Goal: Find specific page/section: Locate a particular part of the current website

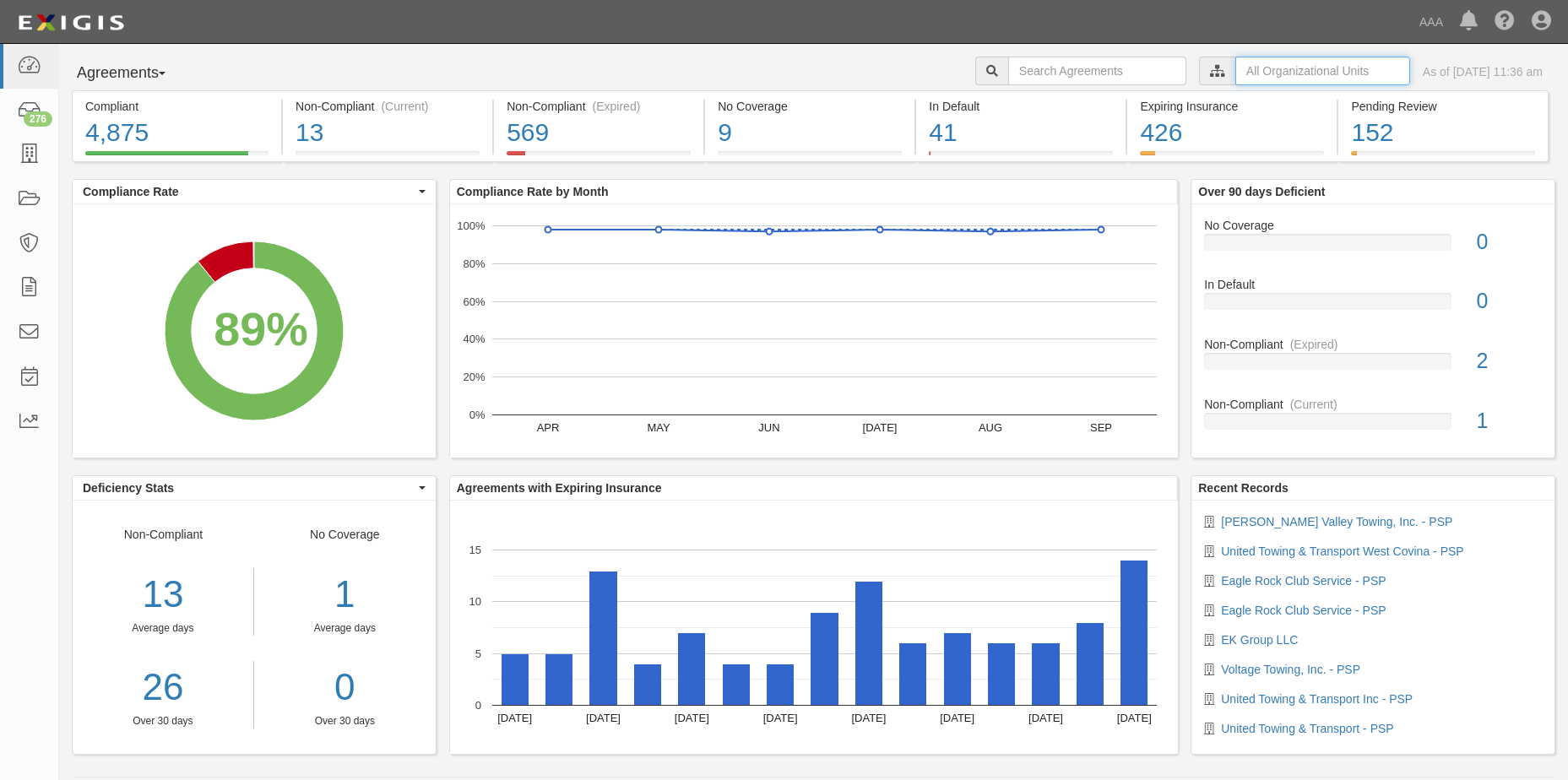
click at [1288, 69] on input "text" at bounding box center [1322, 71] width 175 height 29
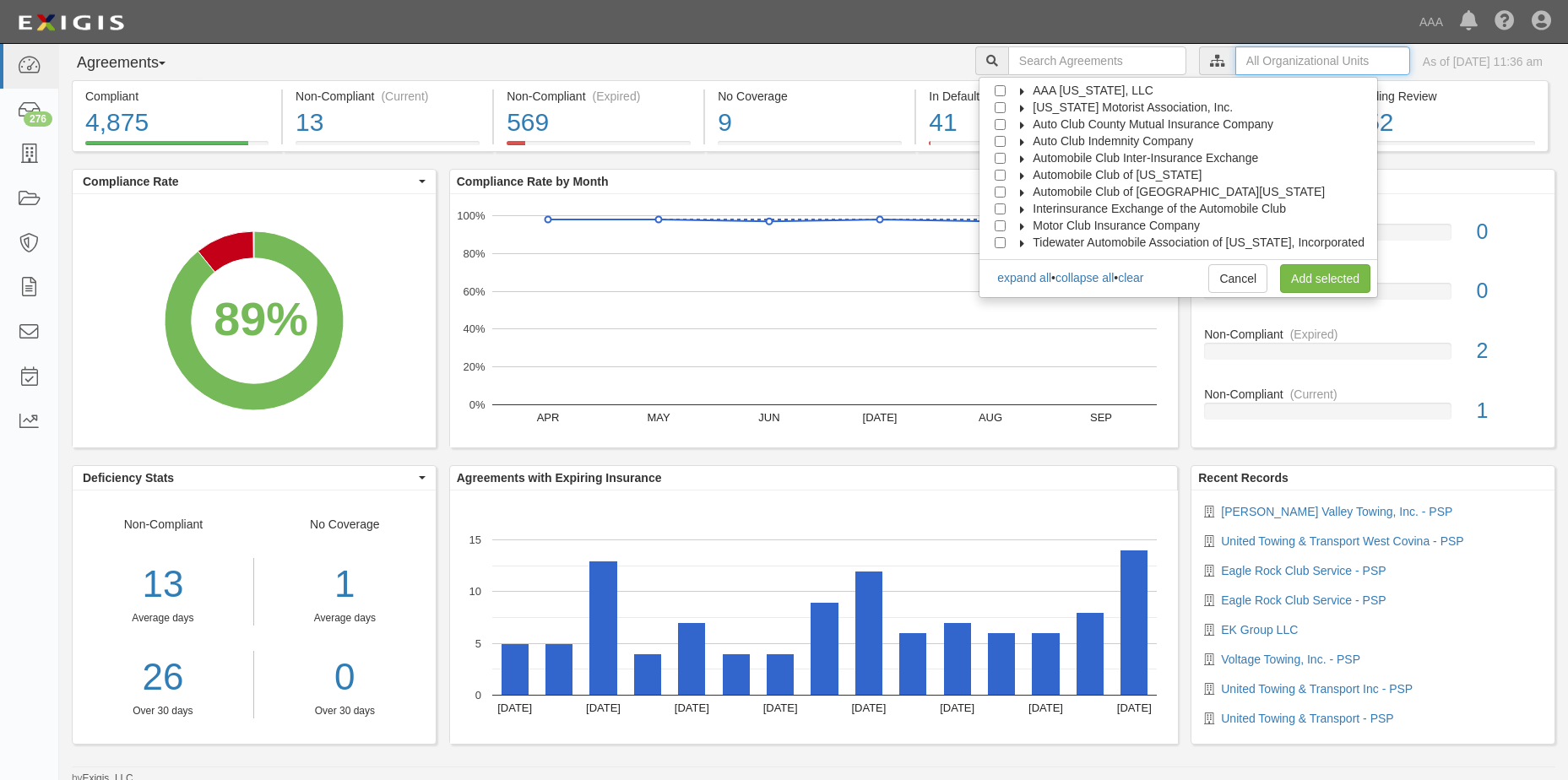
scroll to position [16, 0]
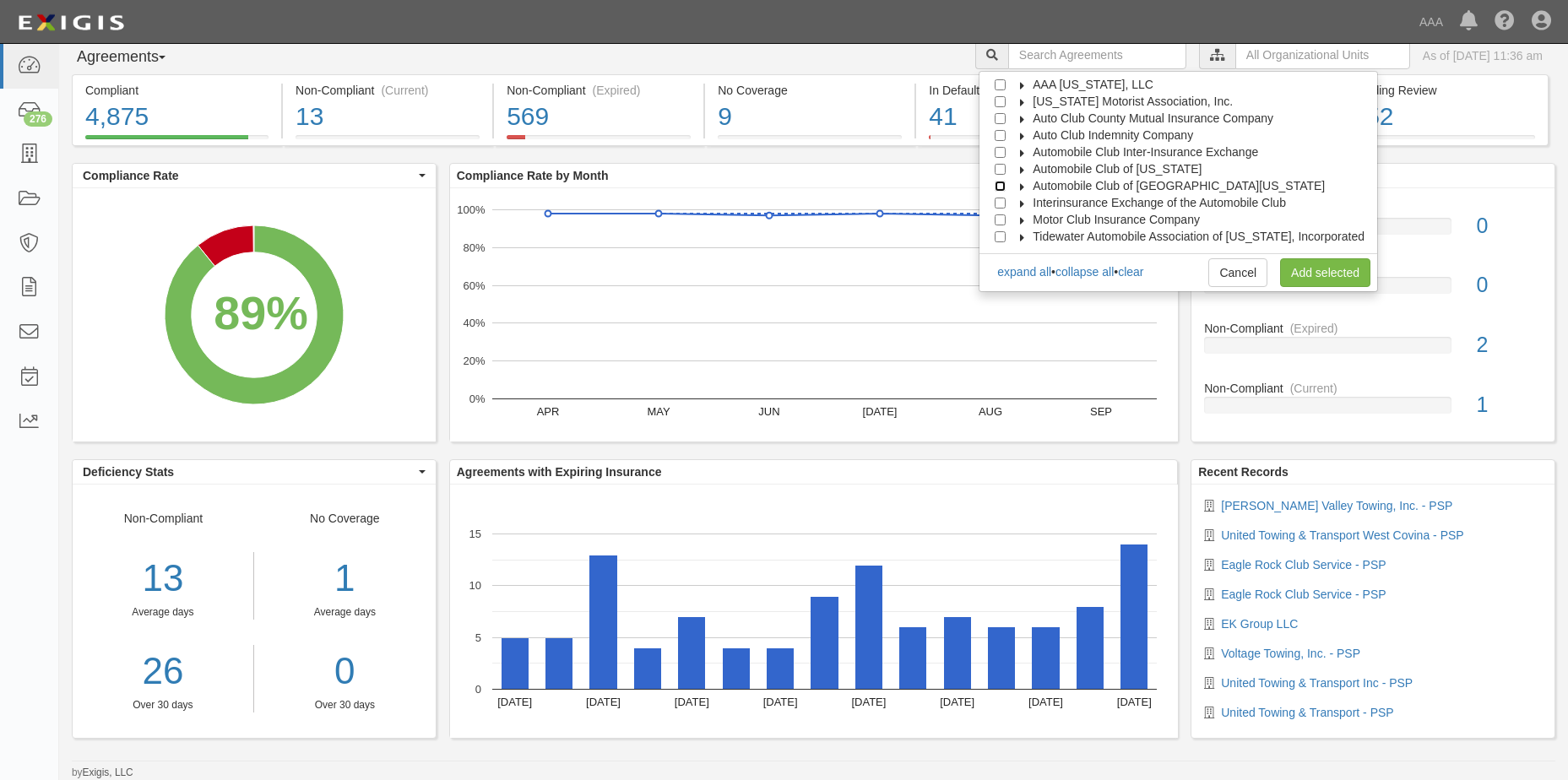
click at [1006, 188] on input "Automobile Club of [GEOGRAPHIC_DATA][US_STATE]" at bounding box center [1000, 186] width 11 height 11
checkbox input "true"
click at [1294, 271] on link "Add selected" at bounding box center [1325, 272] width 91 height 29
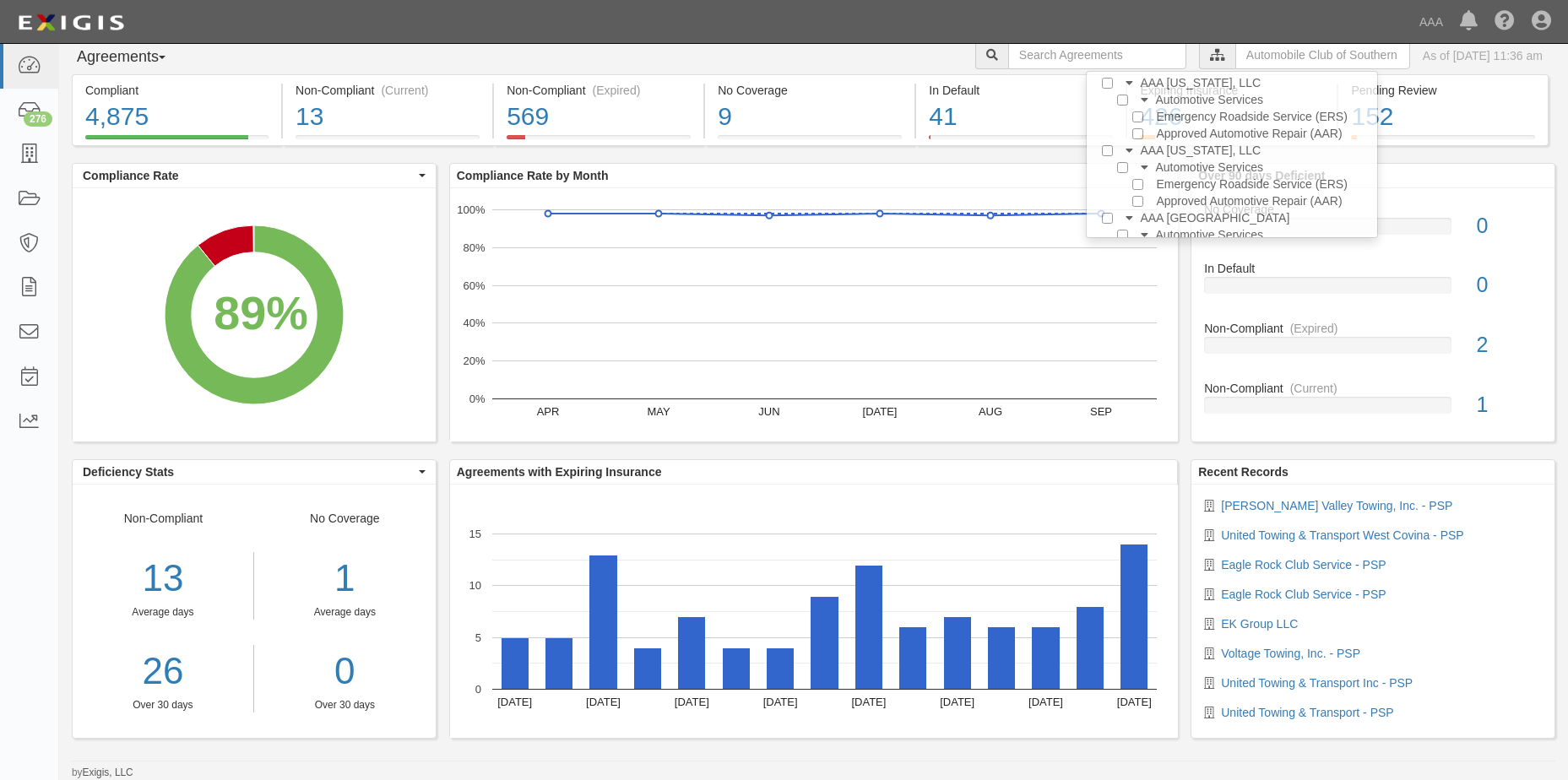
scroll to position [0, 0]
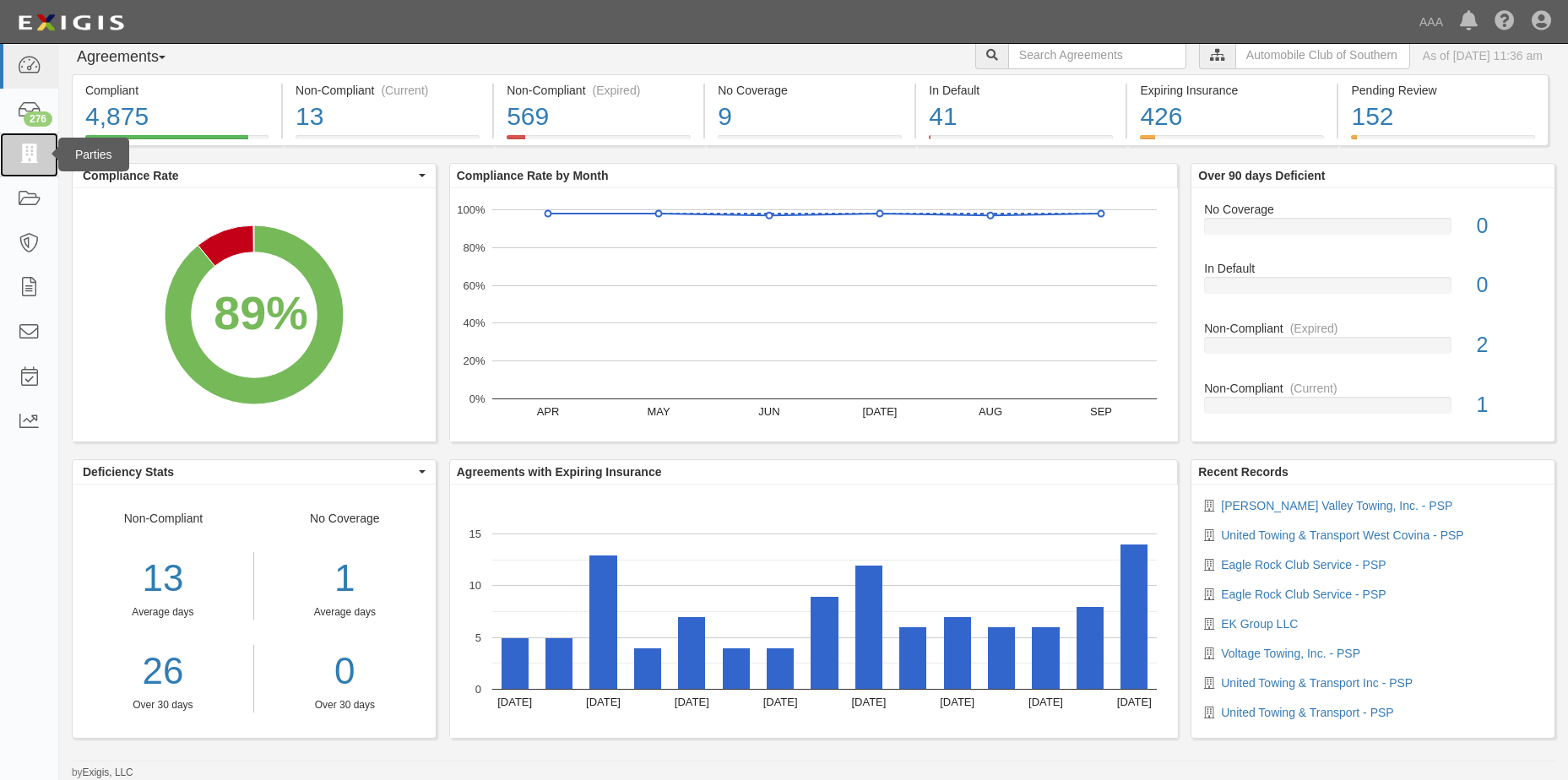
click at [33, 153] on icon at bounding box center [29, 154] width 24 height 19
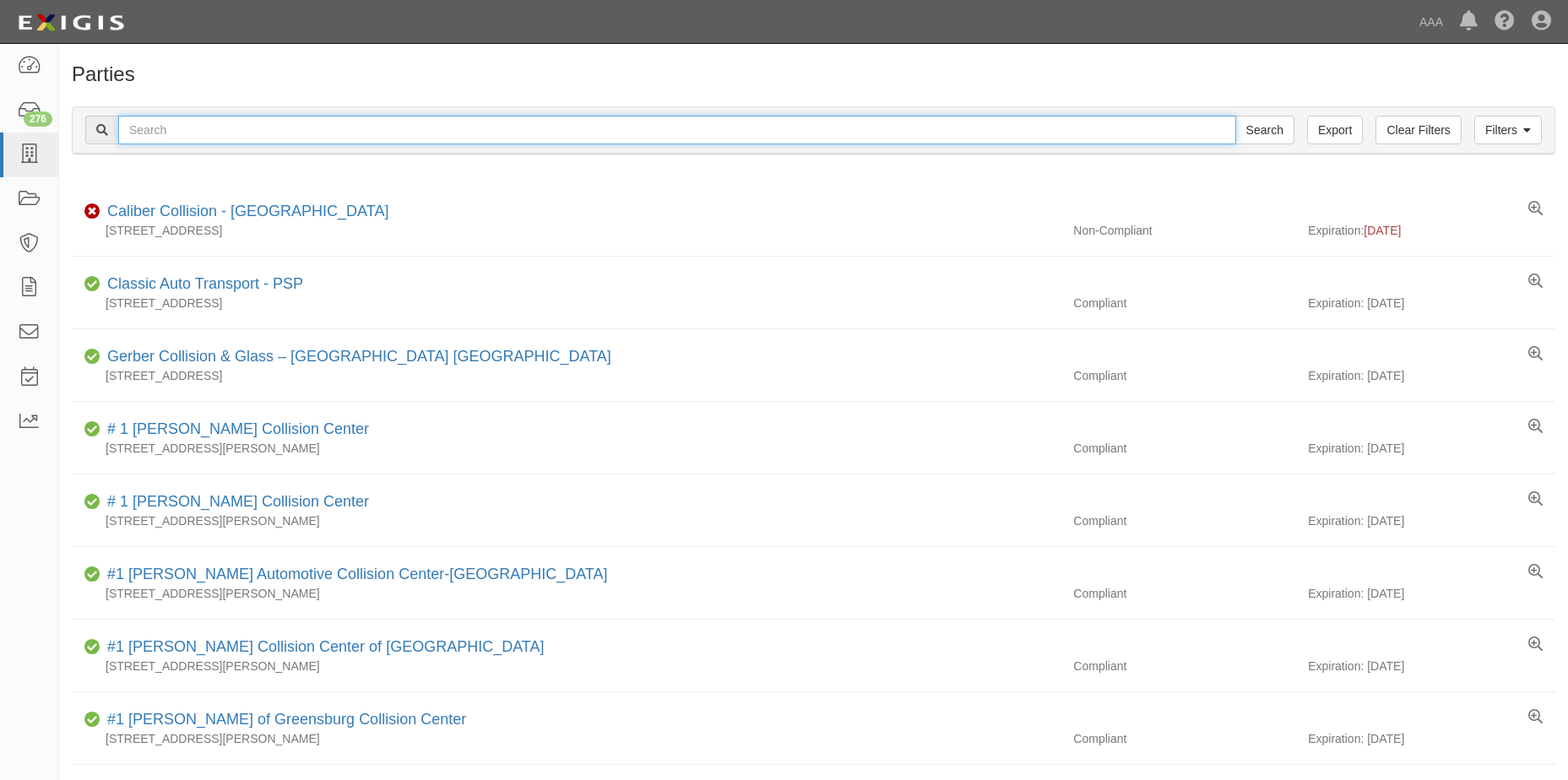
click at [244, 132] on input "text" at bounding box center [677, 130] width 1118 height 29
type input "Bear Valley Lock & Key, Inc"
click at [1273, 131] on input "Search" at bounding box center [1264, 130] width 59 height 29
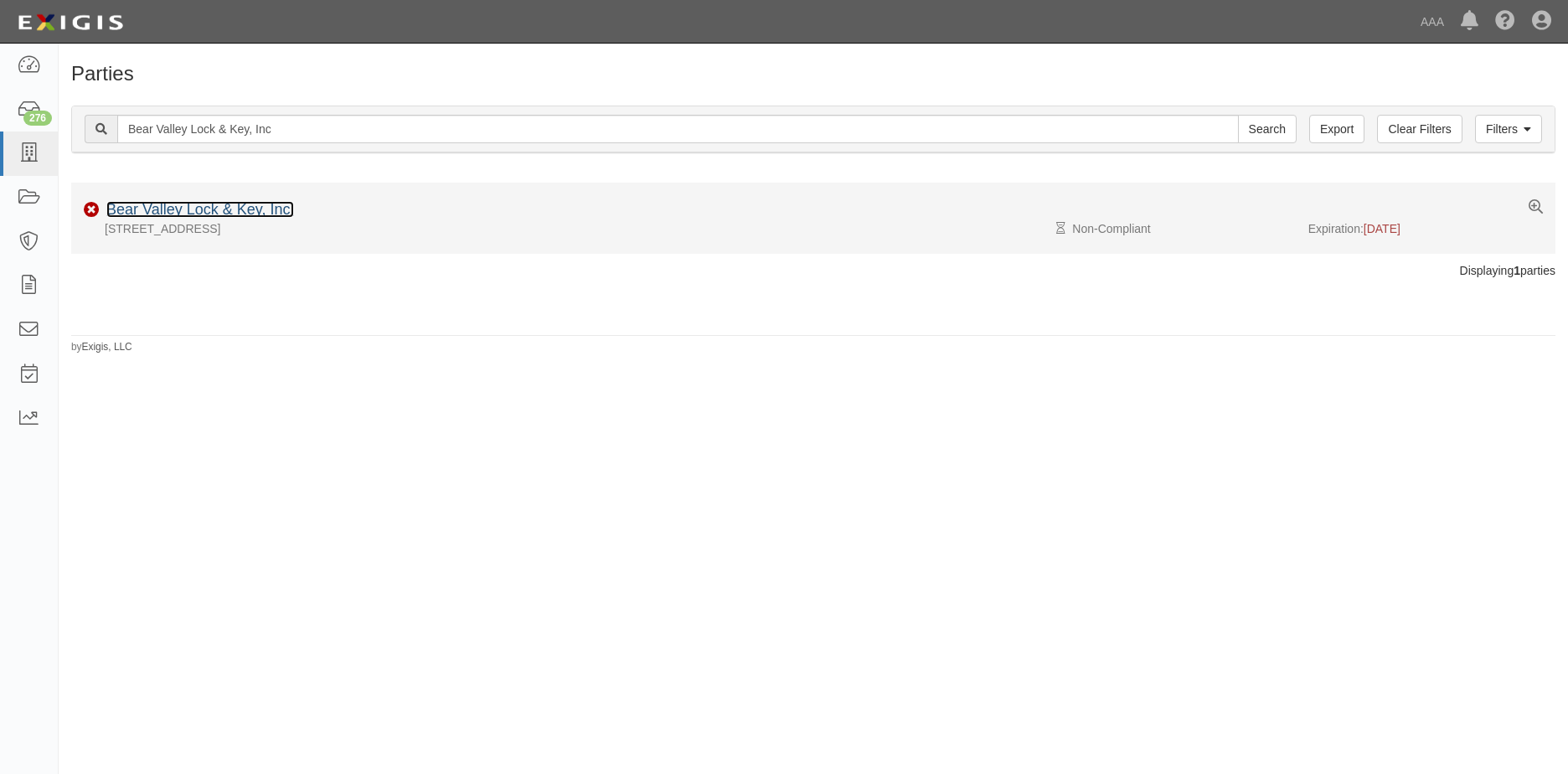
click at [196, 215] on link "Bear Valley Lock & Key, Inc." at bounding box center [199, 209] width 188 height 17
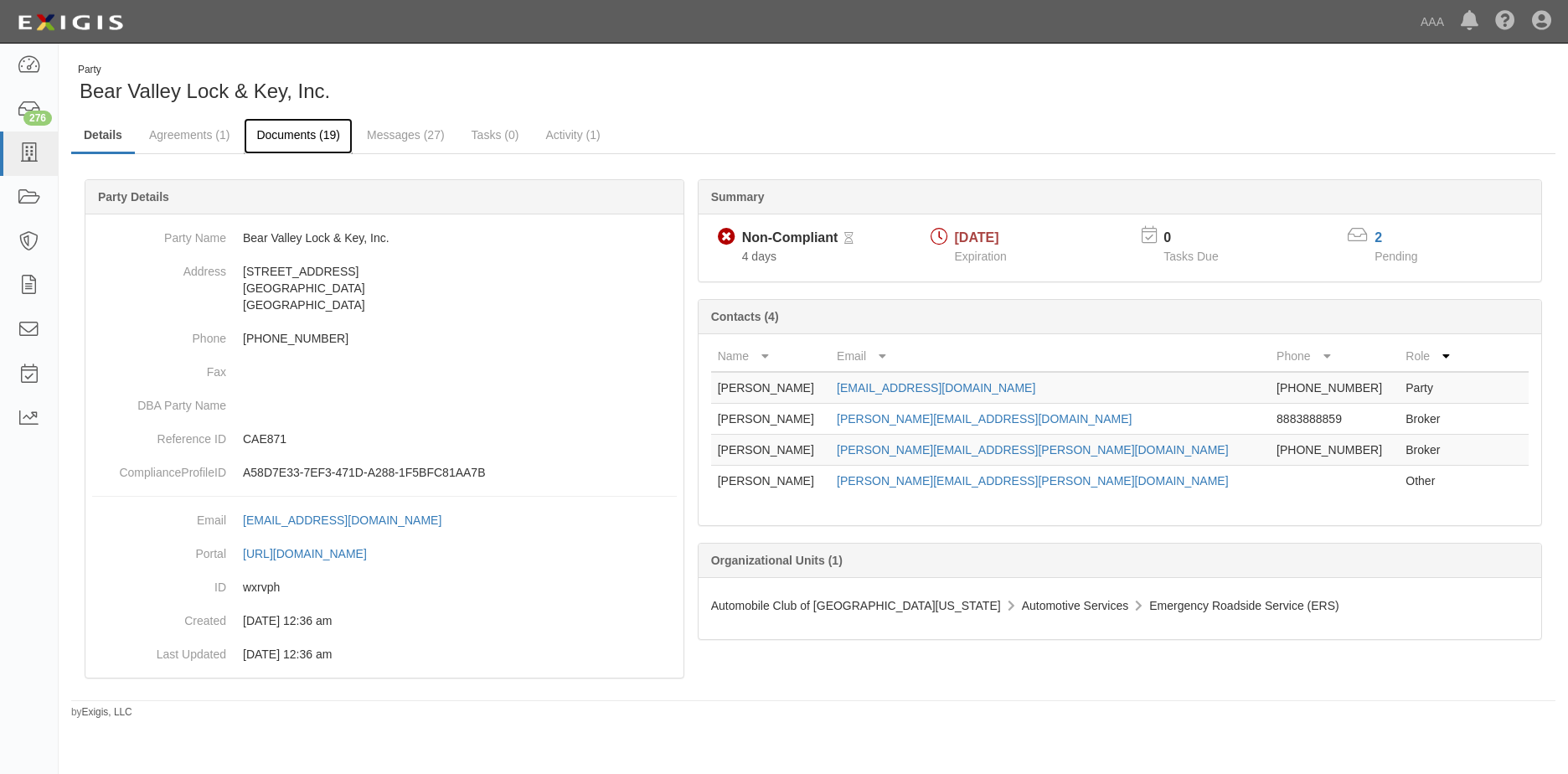
click at [301, 136] on link "Documents (19)" at bounding box center [297, 136] width 109 height 36
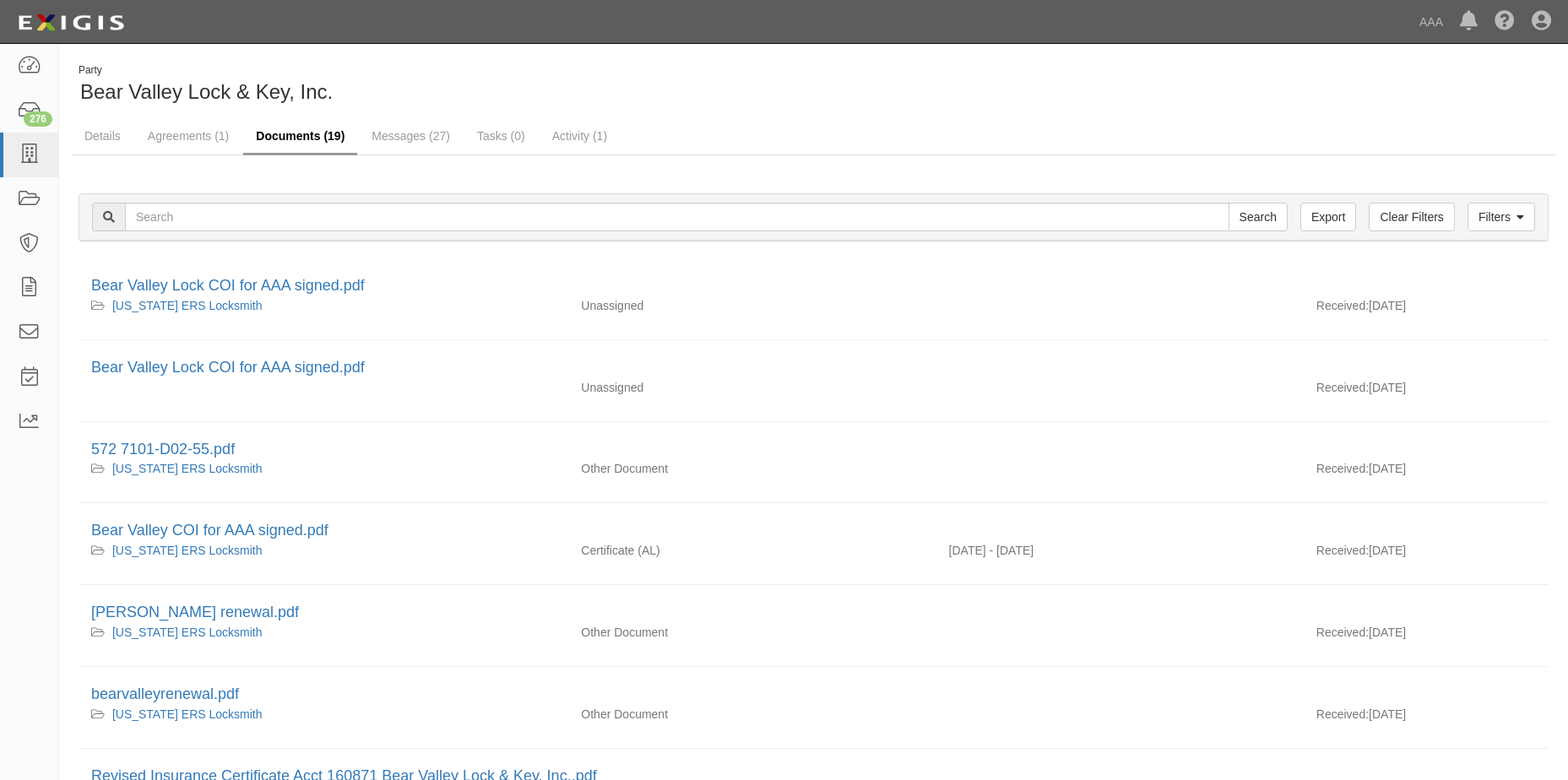
click at [310, 138] on link "Documents (19)" at bounding box center [301, 138] width 114 height 36
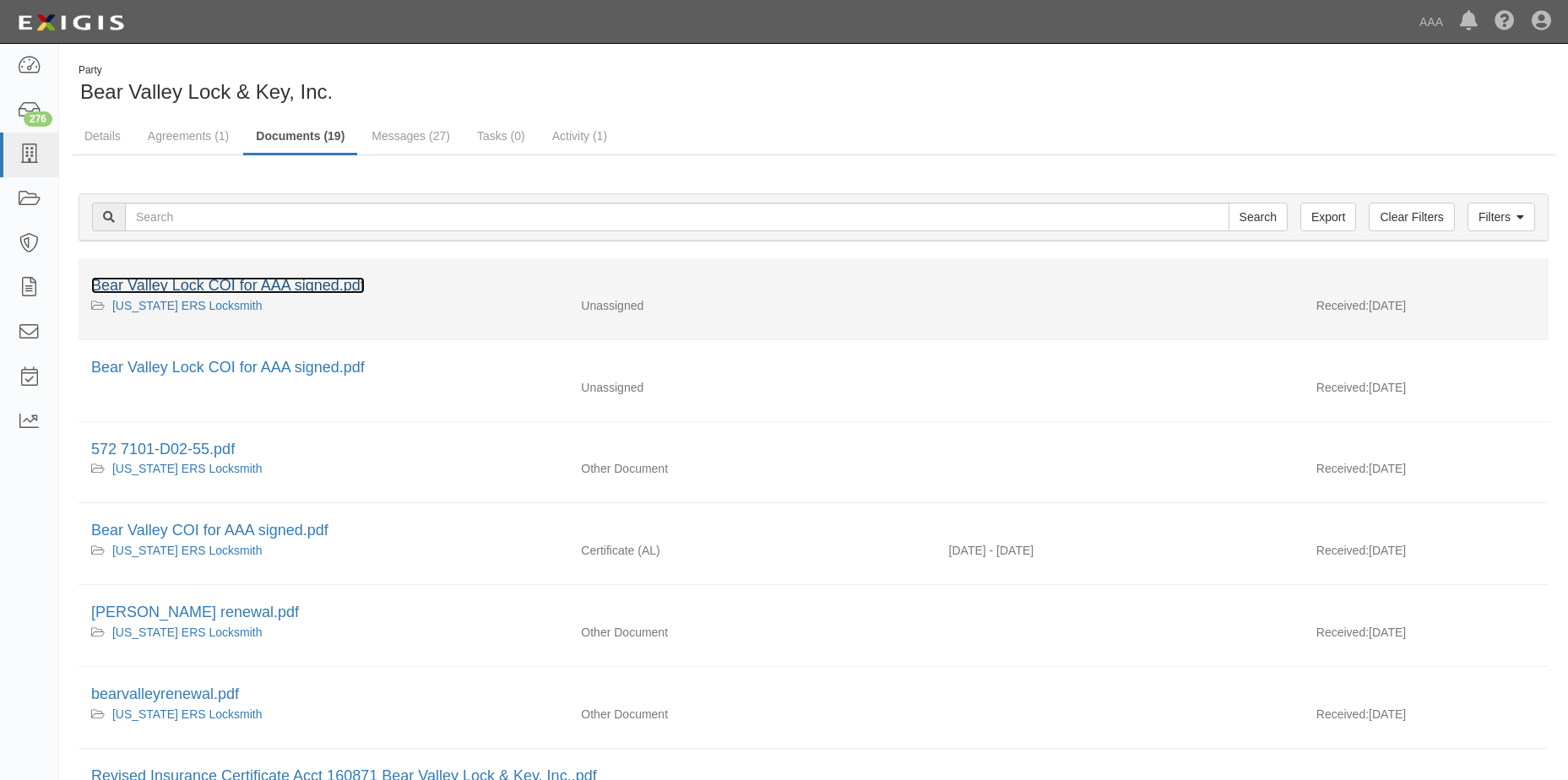
click at [206, 281] on link "Bear Valley Lock COI for AAA signed.pdf" at bounding box center [228, 285] width 273 height 17
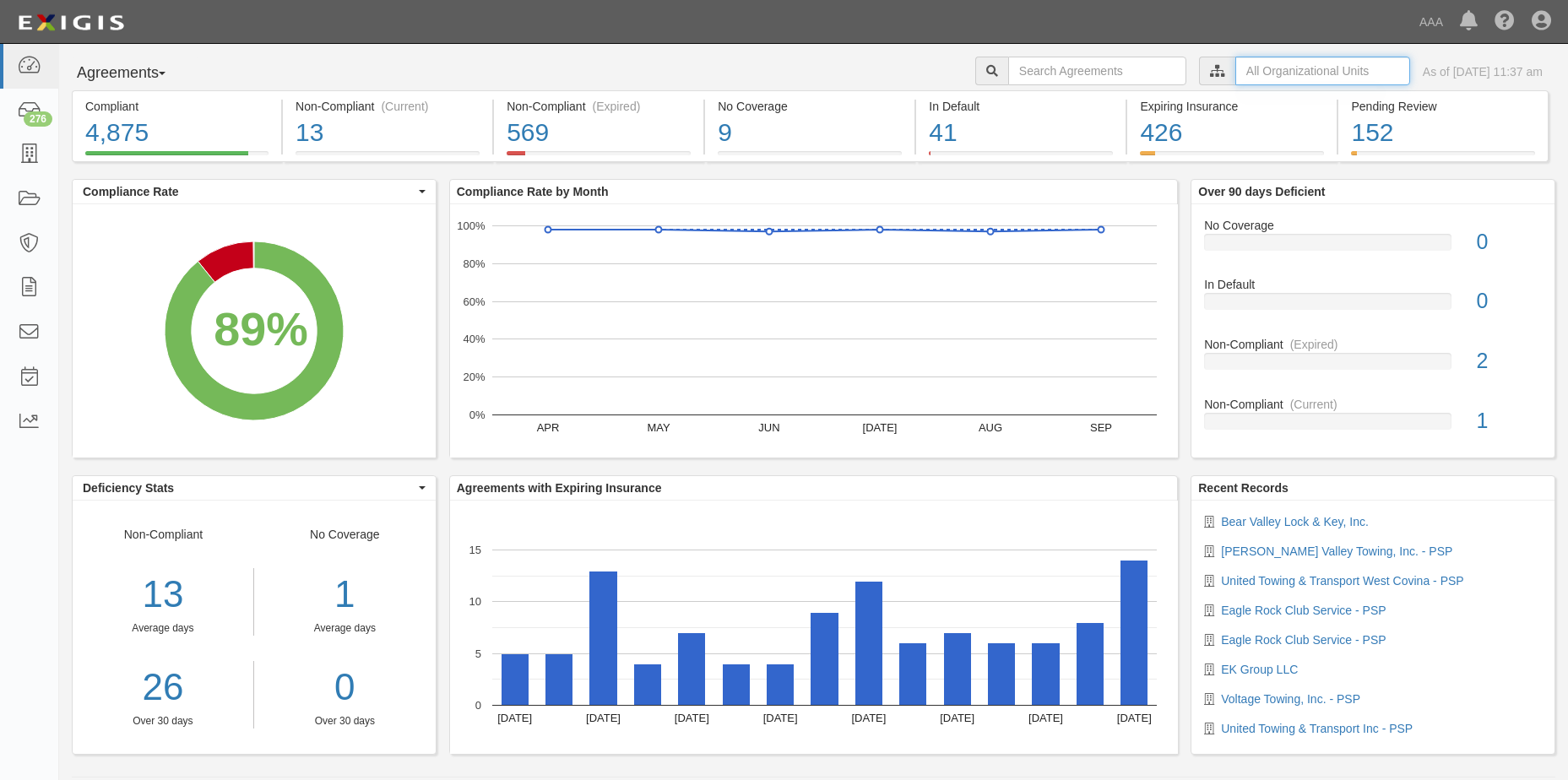
click at [1280, 68] on input "text" at bounding box center [1322, 71] width 175 height 29
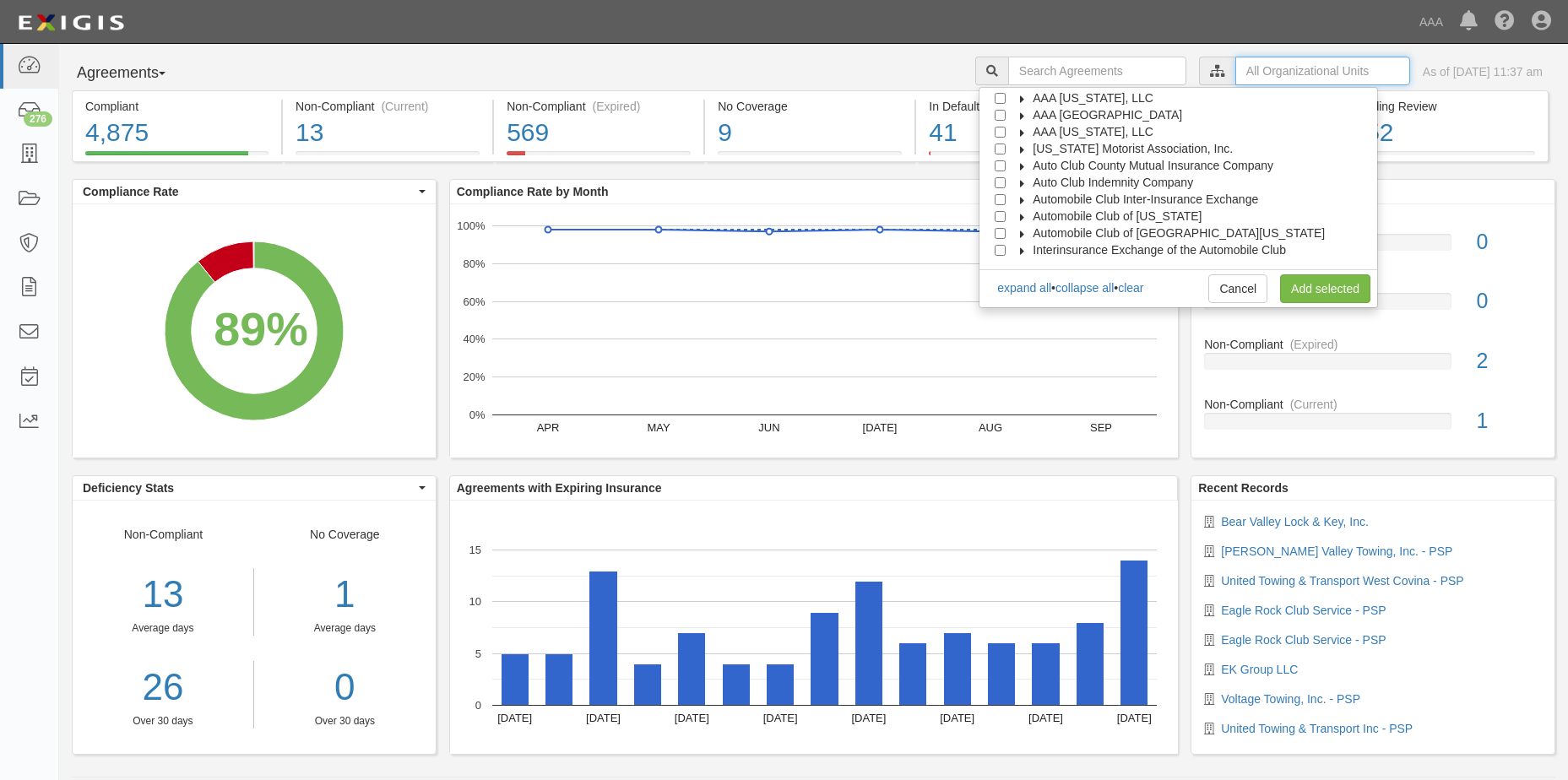
scroll to position [68, 0]
click at [1006, 200] on input "Automobile Club of [GEOGRAPHIC_DATA][US_STATE]" at bounding box center [1000, 202] width 11 height 11
checkbox input "true"
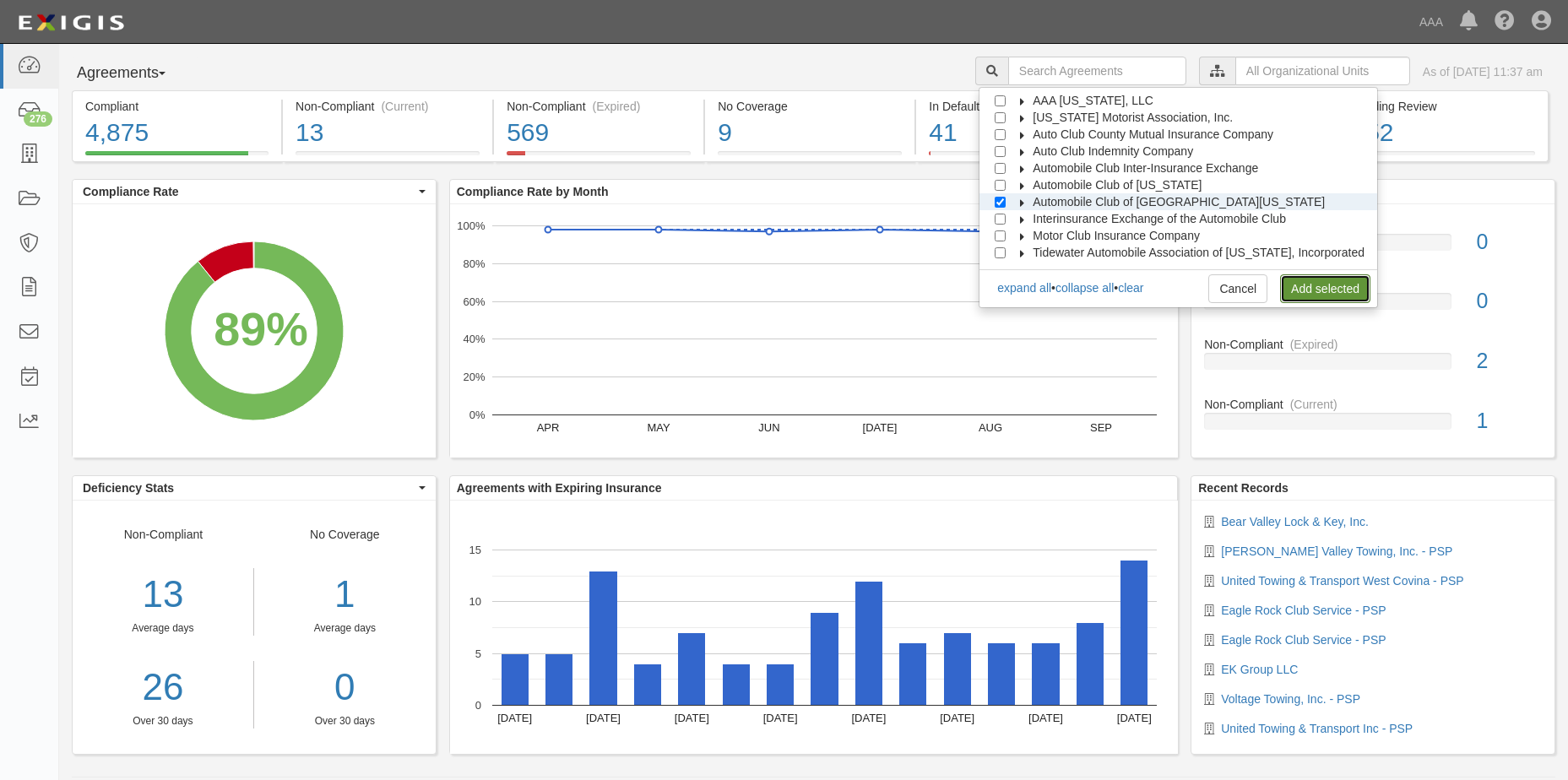
click at [1322, 284] on link "Add selected" at bounding box center [1325, 289] width 91 height 29
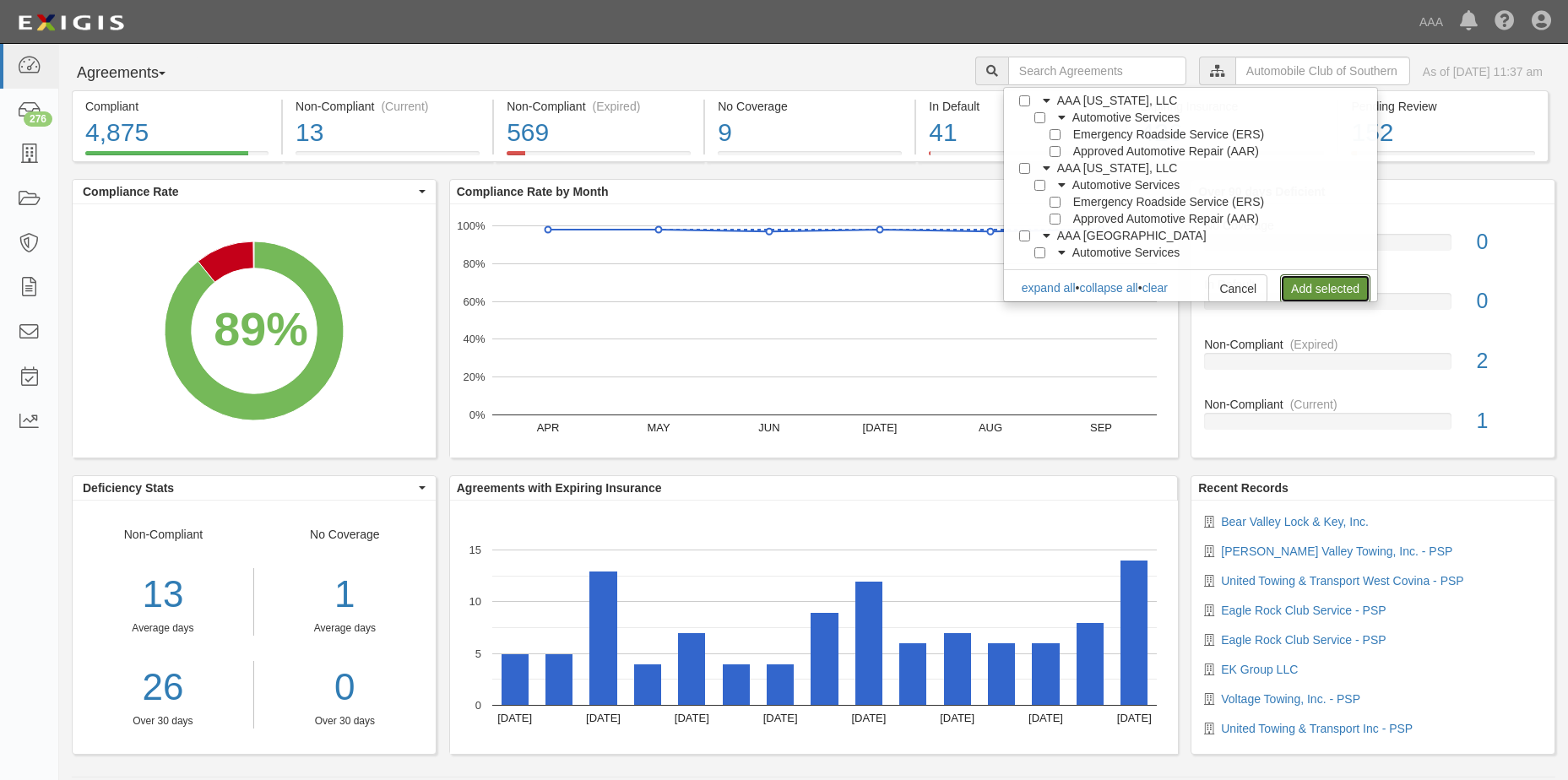
scroll to position [0, 0]
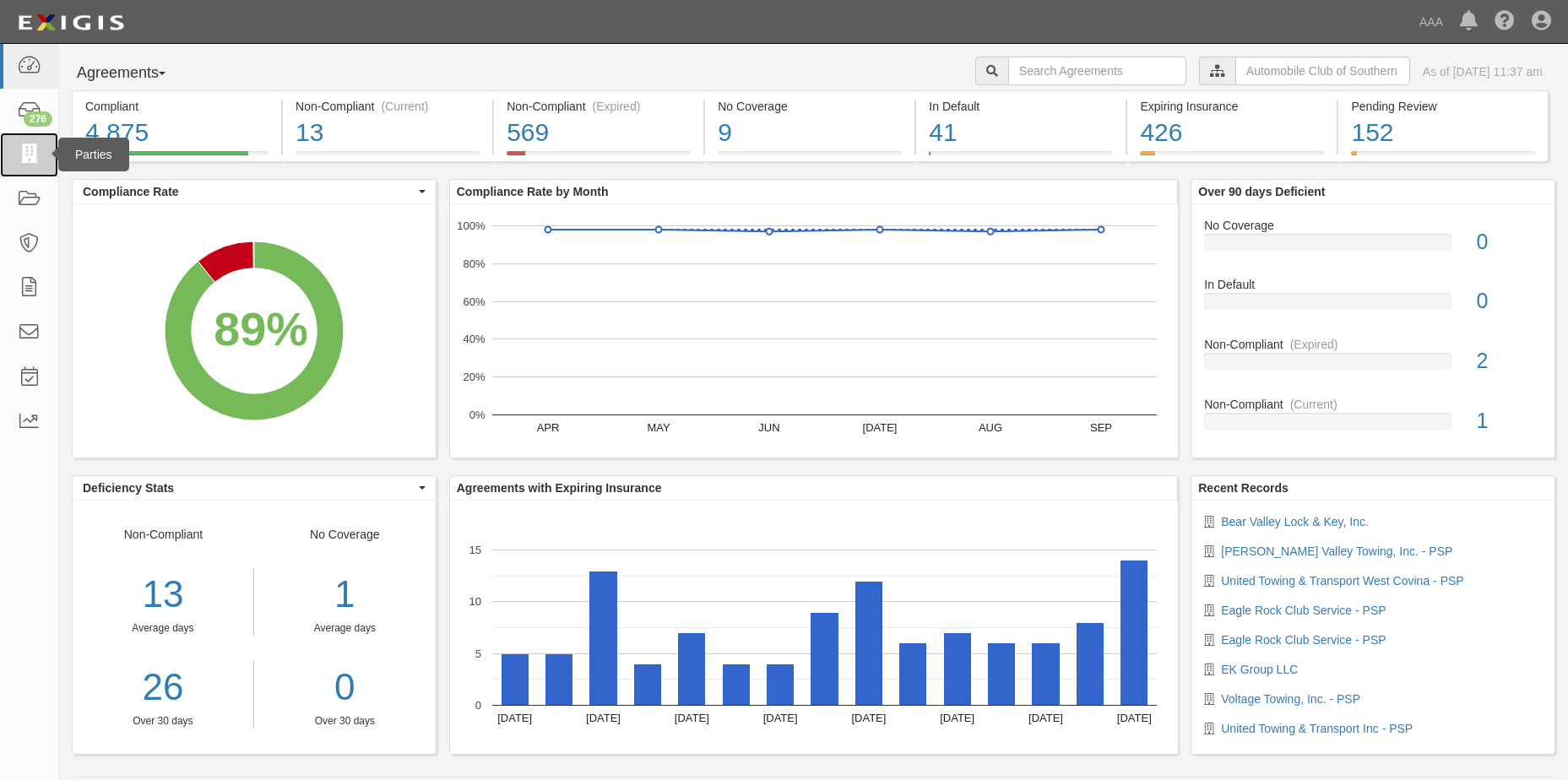
click at [27, 155] on icon at bounding box center [29, 154] width 24 height 19
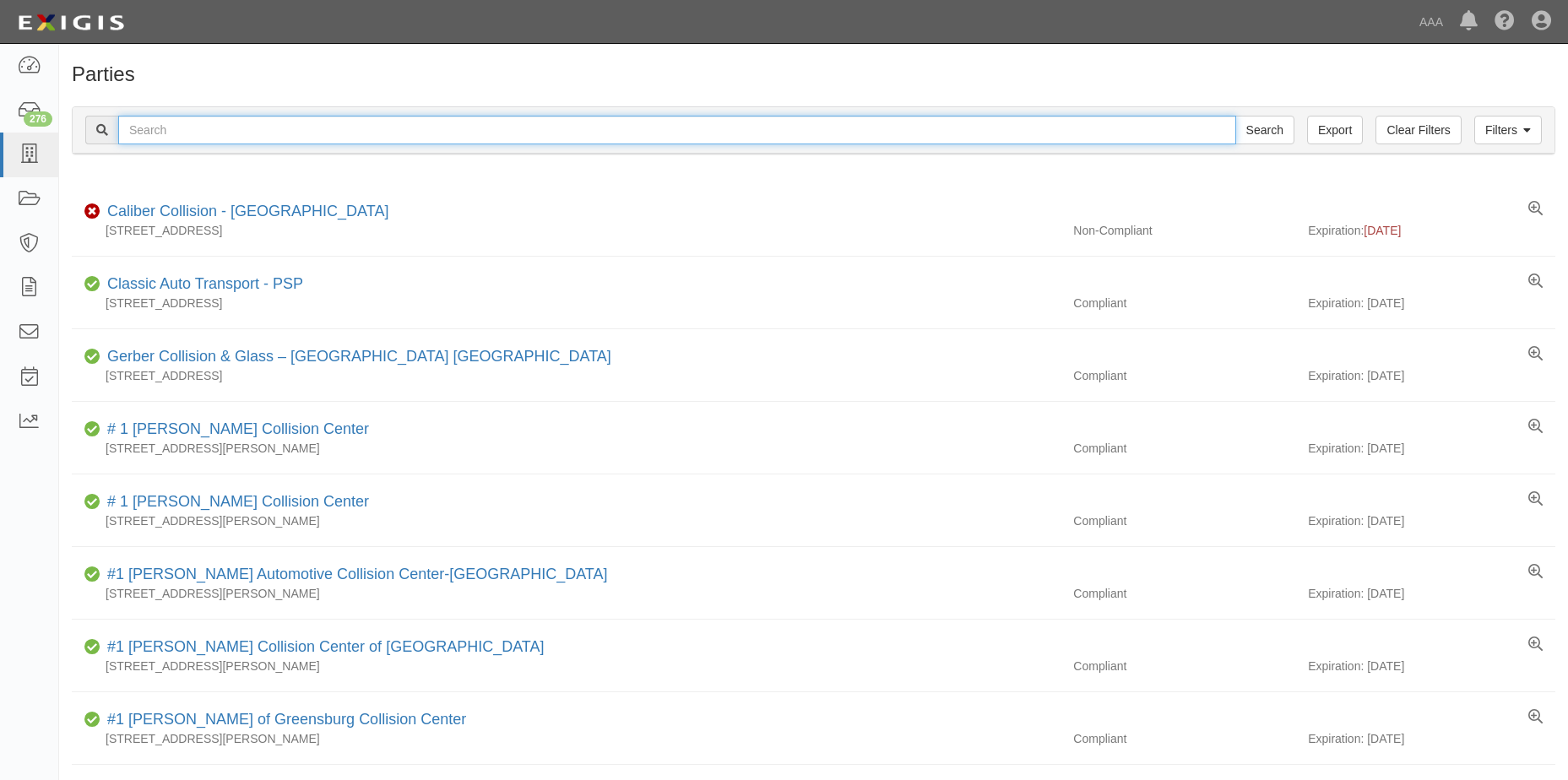
click at [166, 129] on input "text" at bounding box center [677, 130] width 1118 height 29
type input "AC Lock & Security"
click at [1274, 131] on input "Search" at bounding box center [1264, 130] width 59 height 29
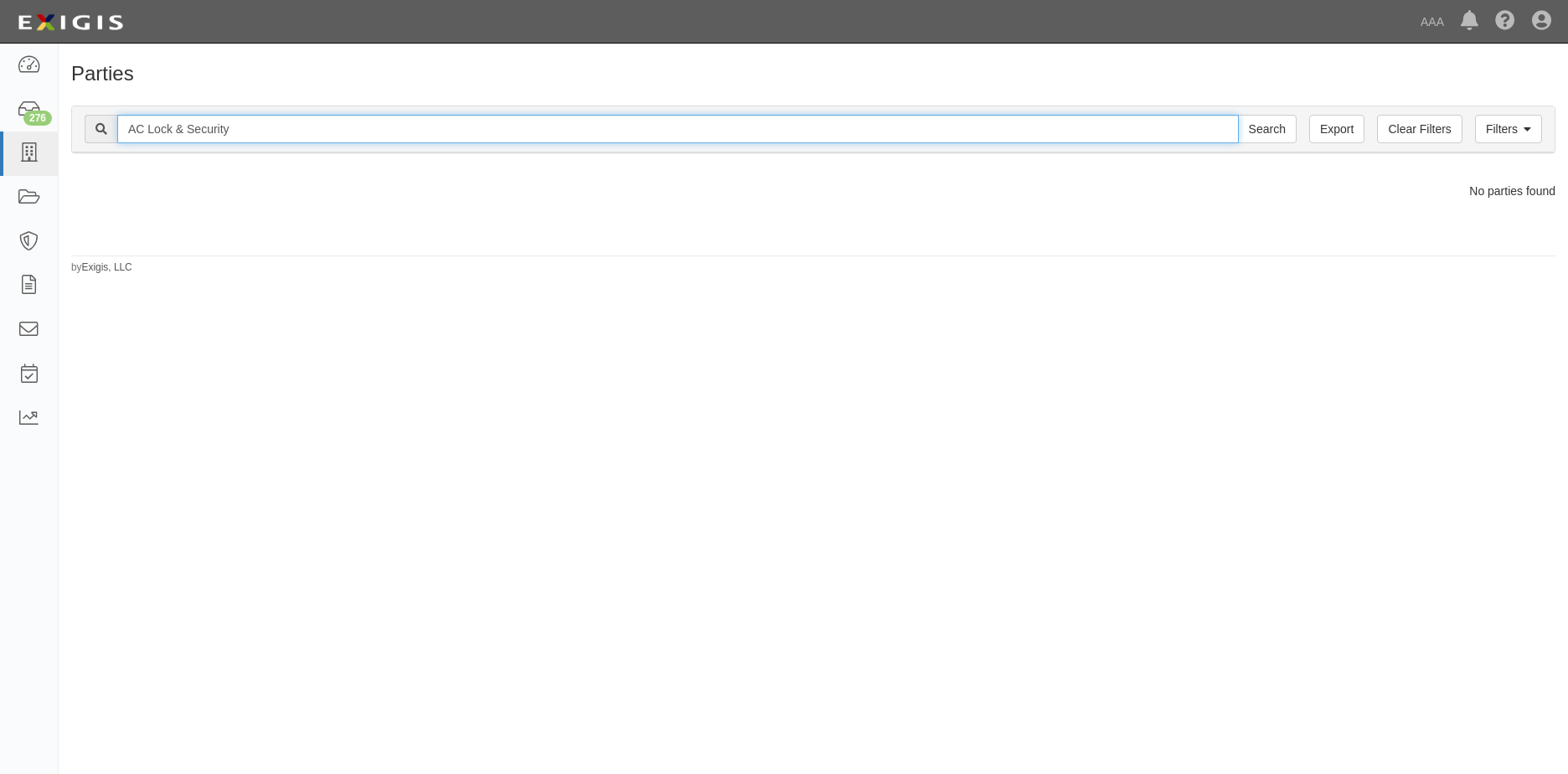
click at [143, 128] on input "AC Lock & Security" at bounding box center [678, 129] width 1122 height 29
type input "Lock & Security"
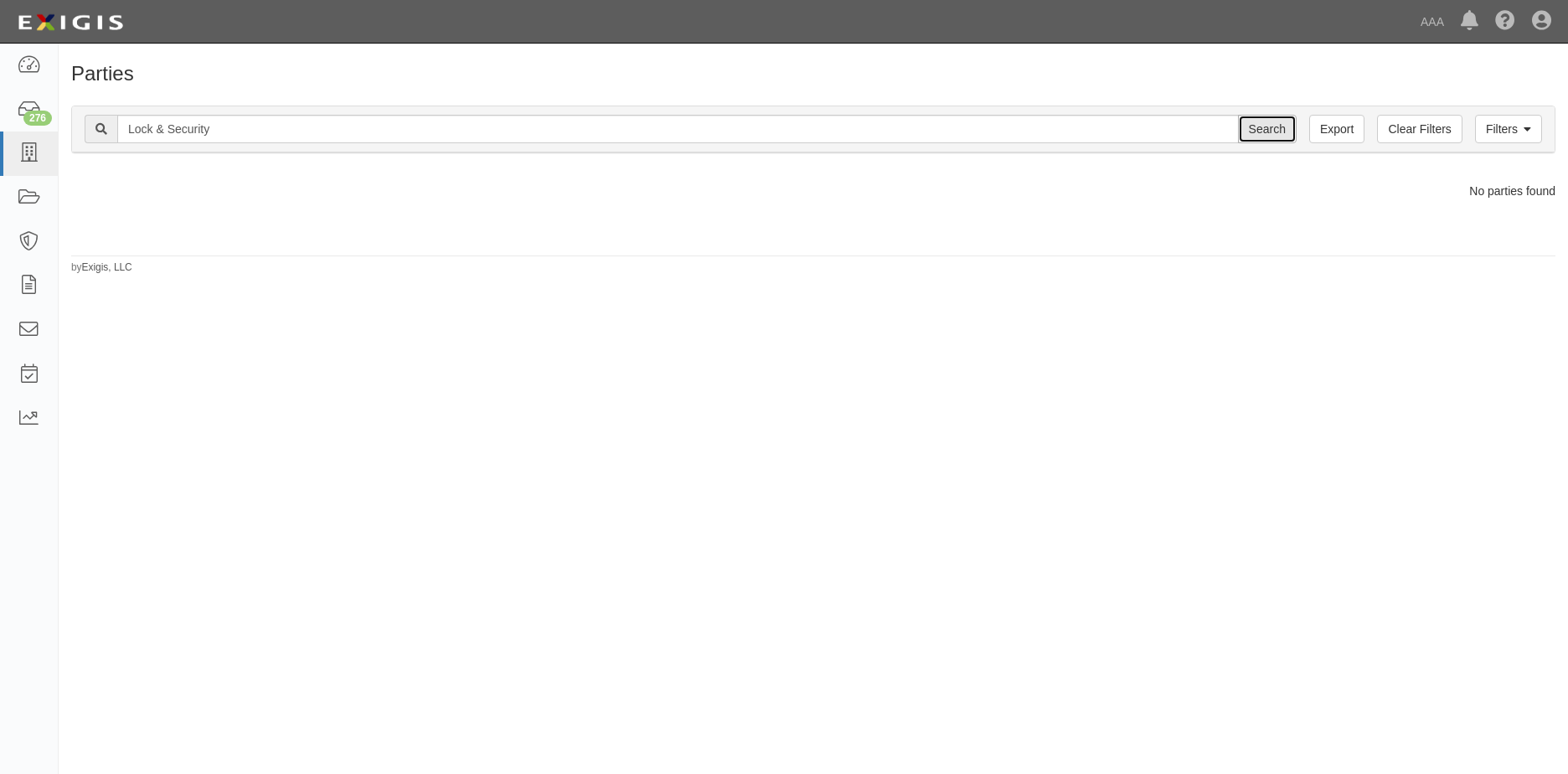
click at [1259, 136] on input "Search" at bounding box center [1266, 129] width 58 height 29
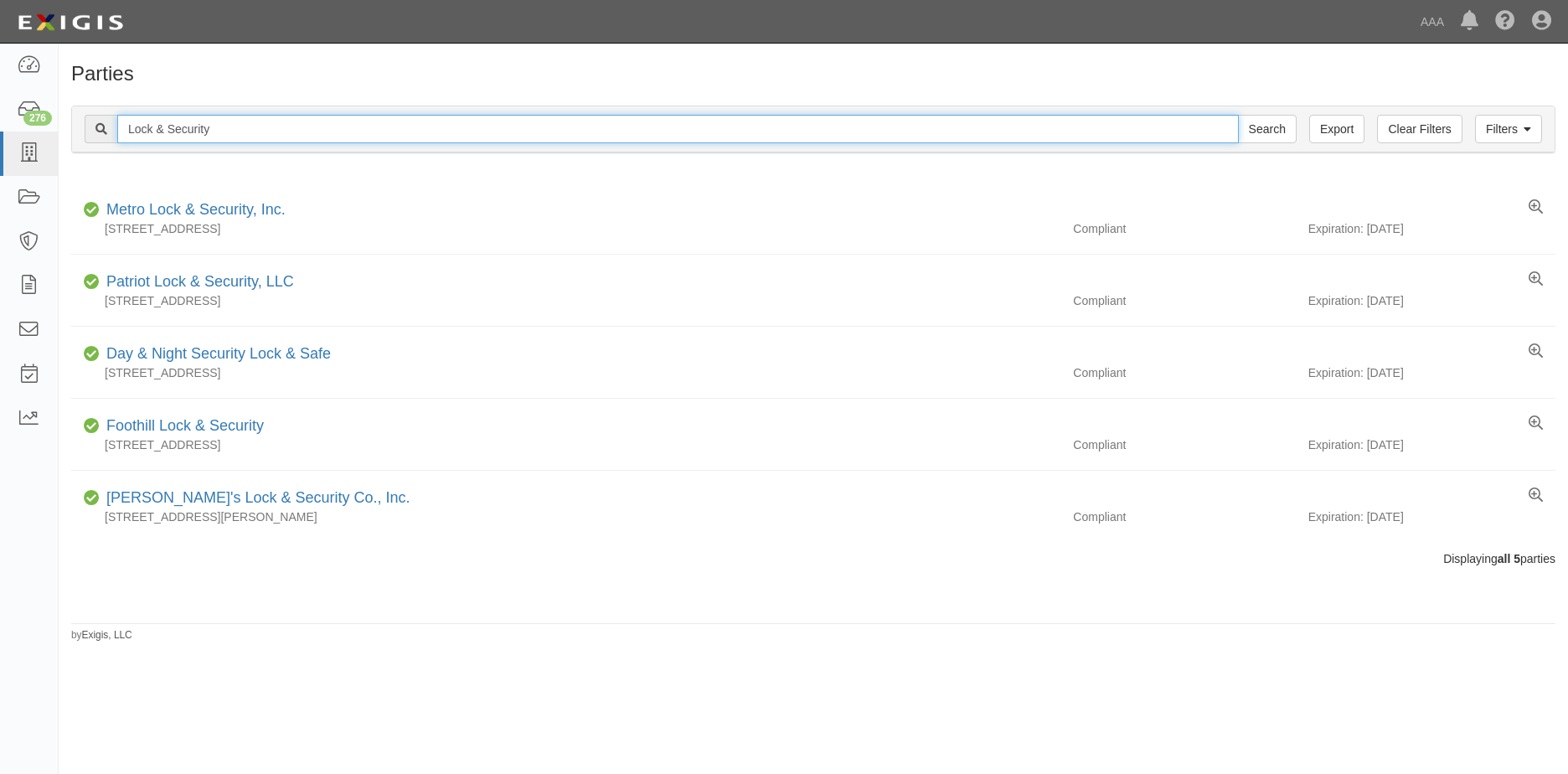
drag, startPoint x: 214, startPoint y: 130, endPoint x: 96, endPoint y: 134, distance: 118.1
click at [96, 134] on div "Lock & Security Search" at bounding box center [691, 129] width 1212 height 29
type input "ideal mobil"
click at [1238, 115] on input "Search" at bounding box center [1266, 129] width 58 height 29
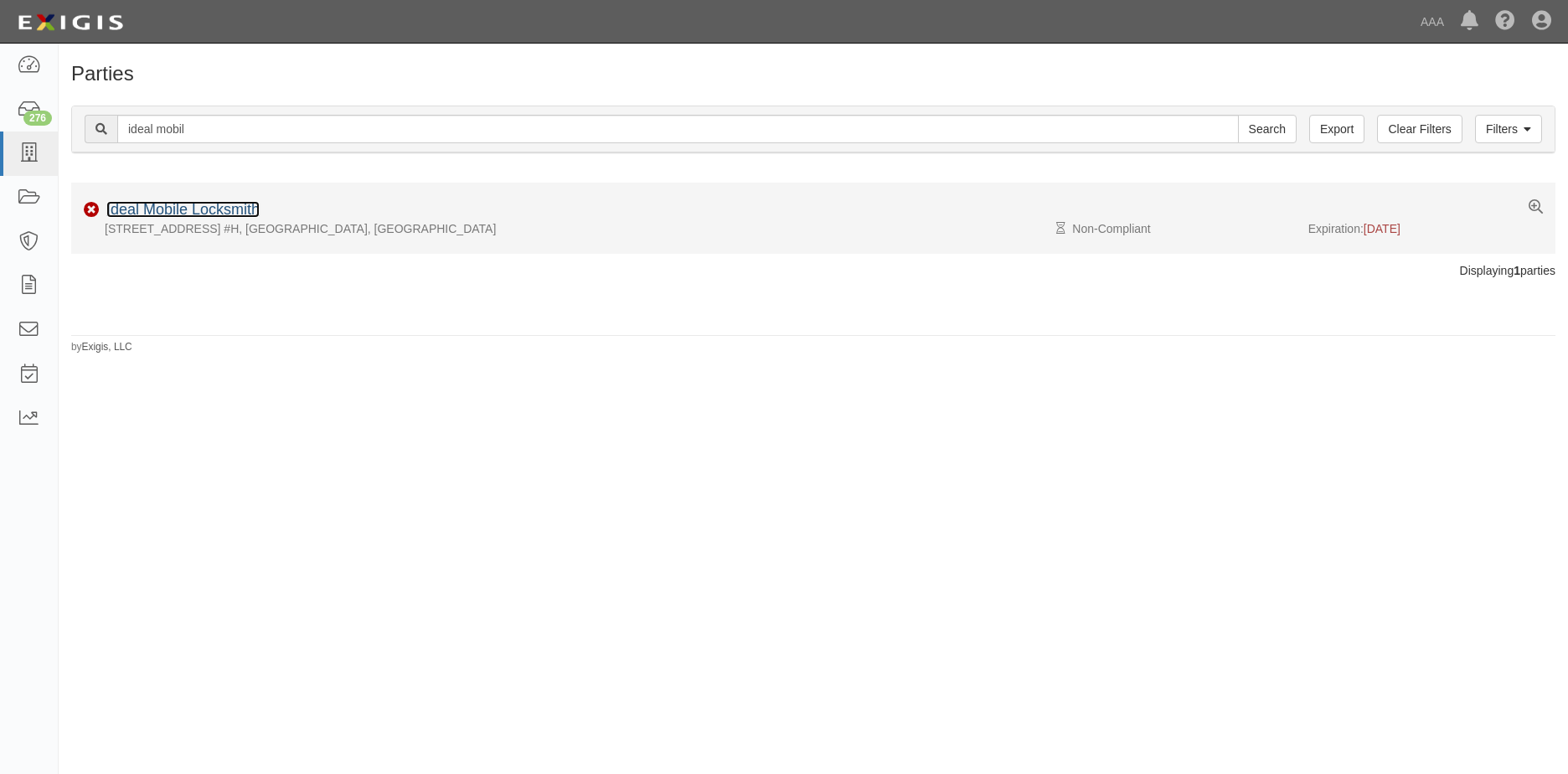
click at [163, 215] on link "Ideal Mobile Locksmith" at bounding box center [182, 209] width 154 height 17
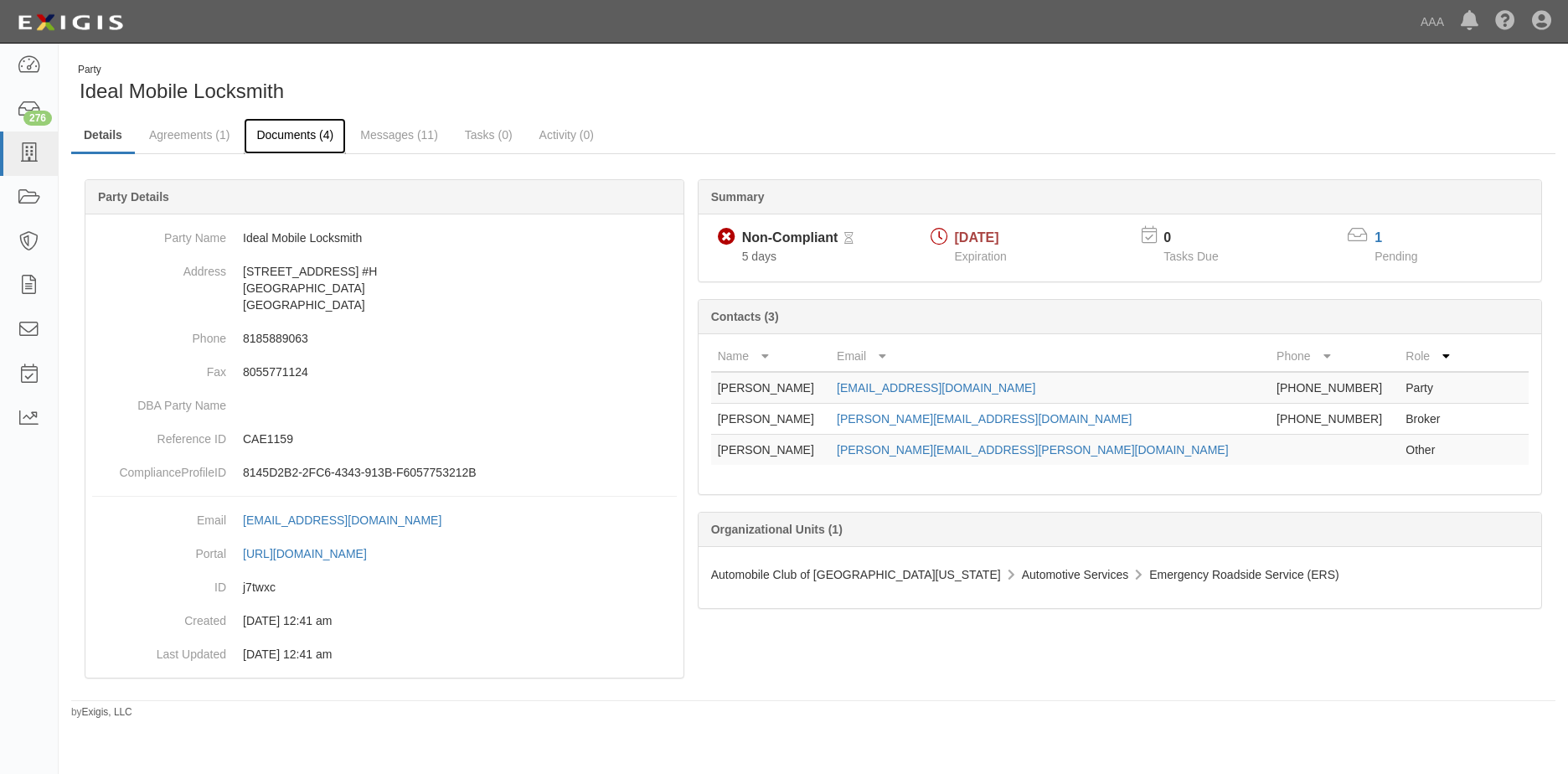
click at [309, 133] on link "Documents (4)" at bounding box center [295, 136] width 102 height 36
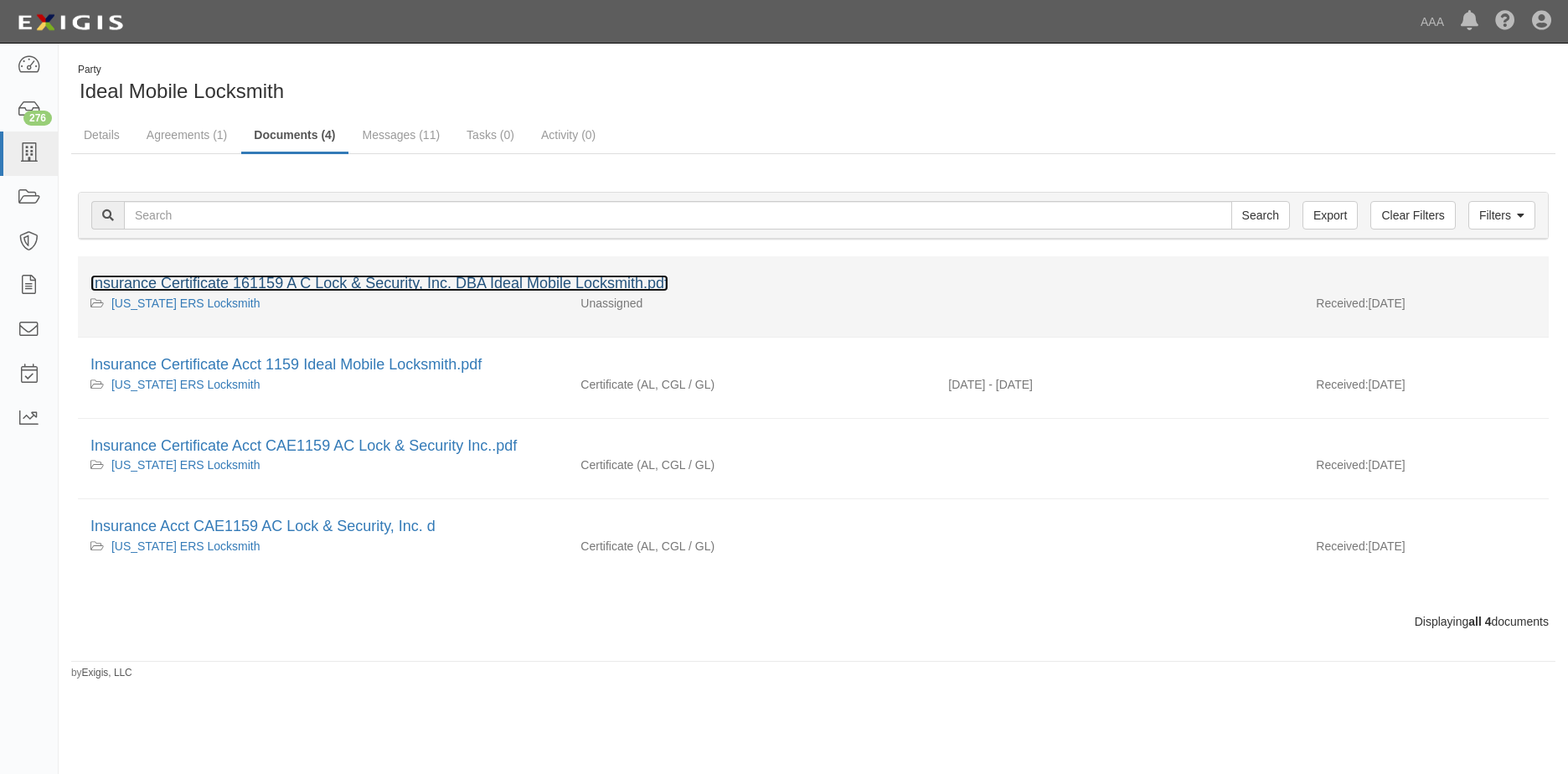
click at [296, 287] on link "Insurance Certificate 161159 A C Lock & Security, Inc. DBA Ideal Mobile Locksmi…" at bounding box center [380, 283] width 578 height 17
